Goal: Ask a question

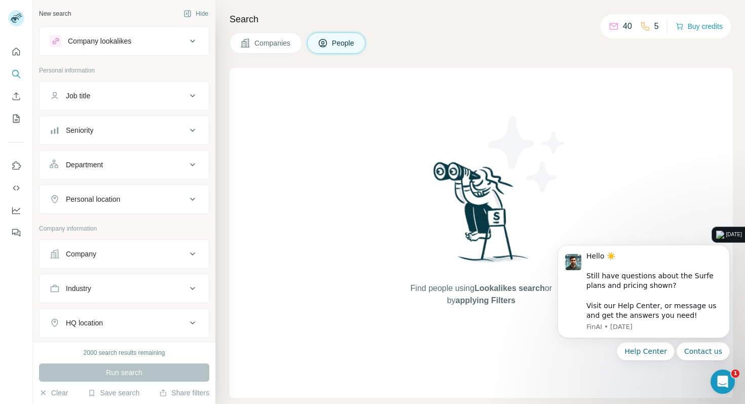
click at [604, 356] on div "Help Center Contact us" at bounding box center [644, 351] width 172 height 18
click at [652, 363] on body "Hello ☀️ ​ Still have questions about the Surfe plans and pricing shown? ​ Visi…" at bounding box center [644, 294] width 195 height 157
click at [647, 349] on button "Help Center" at bounding box center [646, 351] width 58 height 18
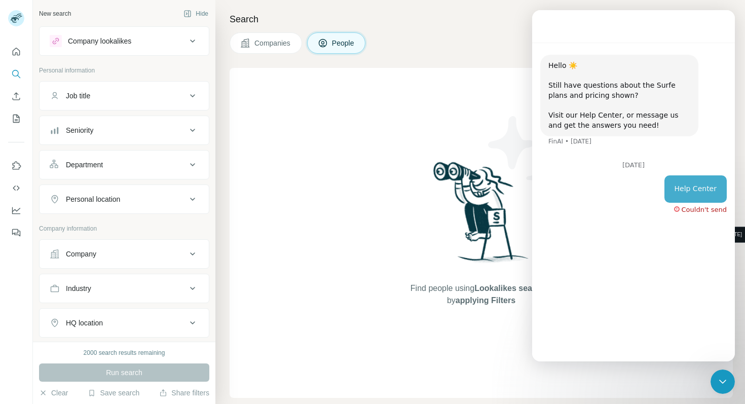
click at [692, 207] on div "Couldn't send" at bounding box center [704, 209] width 45 height 7
click at [684, 208] on div "Couldn't send" at bounding box center [700, 208] width 53 height 10
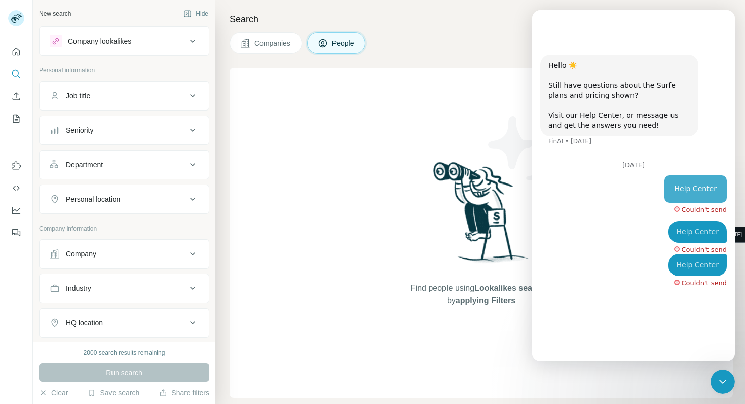
click at [668, 374] on div "Find people using Lookalikes search or by applying Filters" at bounding box center [482, 233] width 504 height 330
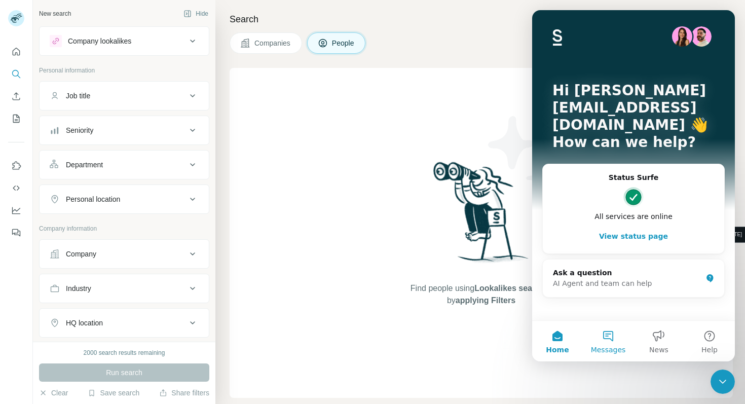
click at [609, 342] on button "Messages" at bounding box center [608, 341] width 51 height 41
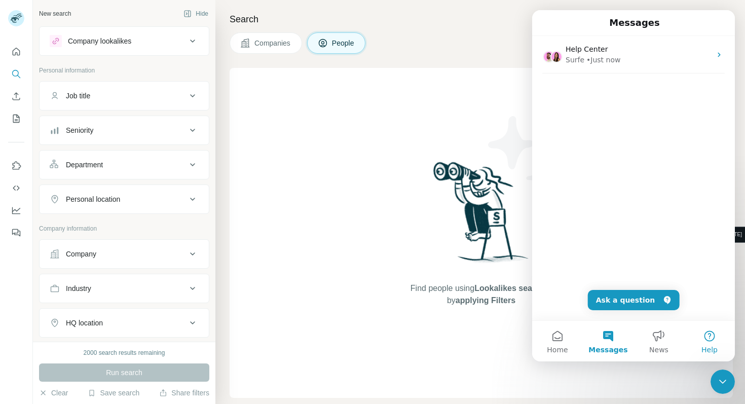
click at [706, 340] on button "Help" at bounding box center [710, 341] width 51 height 41
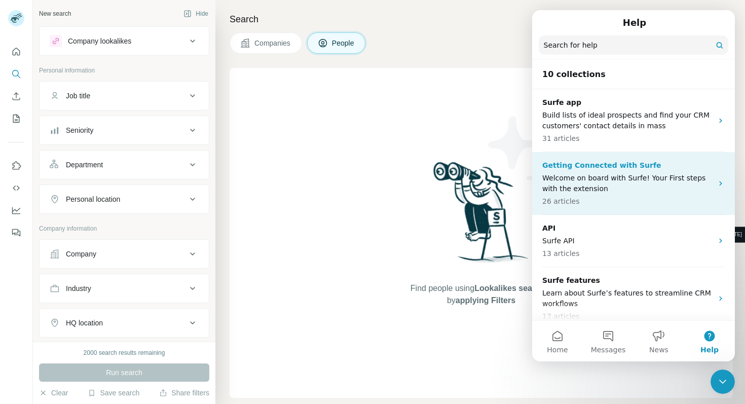
click at [672, 181] on p "Welcome on board with Surfe! Your First steps with the extension" at bounding box center [628, 183] width 170 height 21
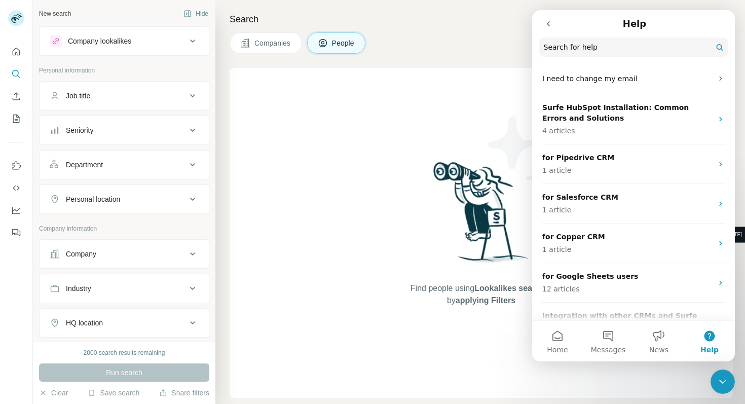
scroll to position [109, 0]
click at [551, 24] on icon "go back" at bounding box center [549, 24] width 8 height 8
